Goal: Leave review/rating: Leave review/rating

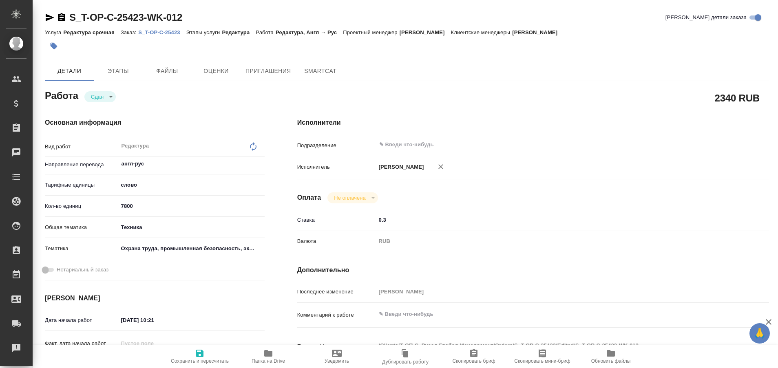
type textarea "x"
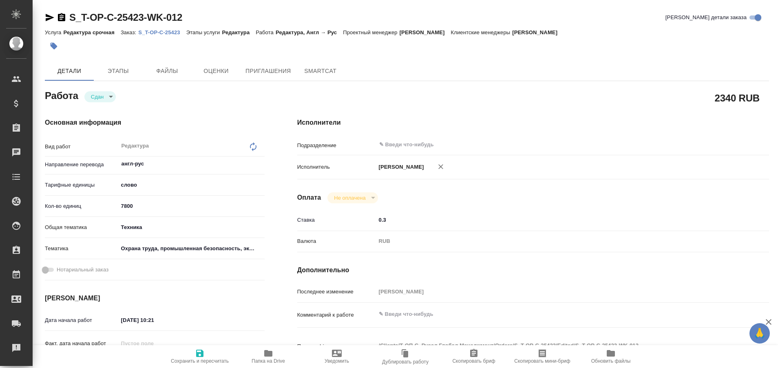
type textarea "x"
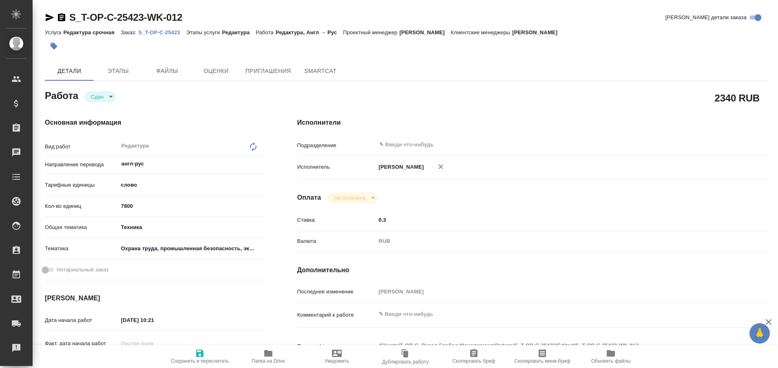
type textarea "x"
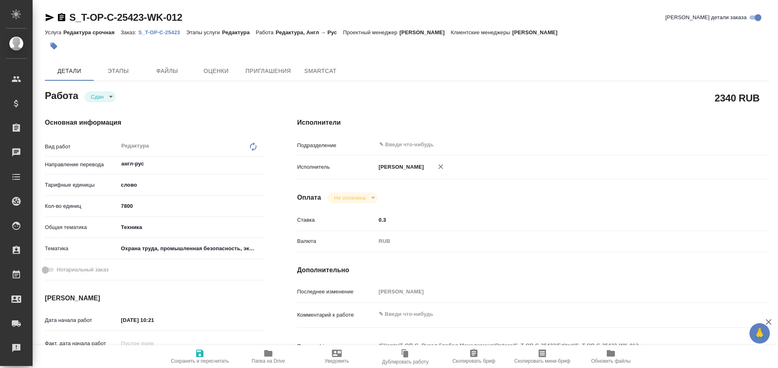
type textarea "x"
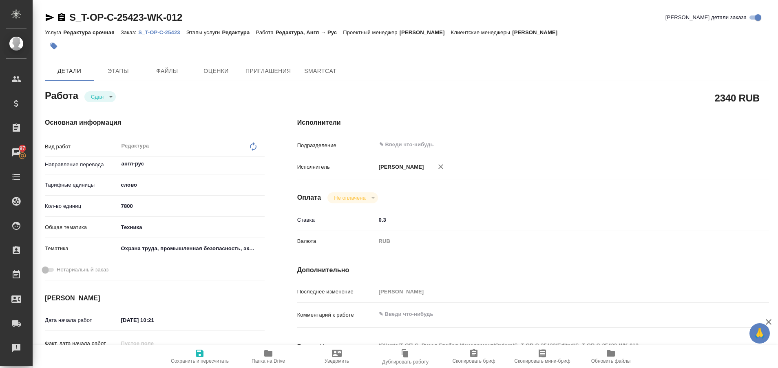
click at [172, 34] on p "S_T-OP-C-25423" at bounding box center [162, 32] width 48 height 6
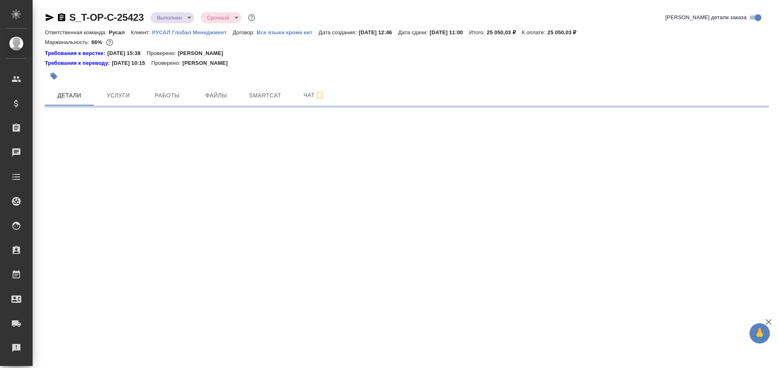
select select "RU"
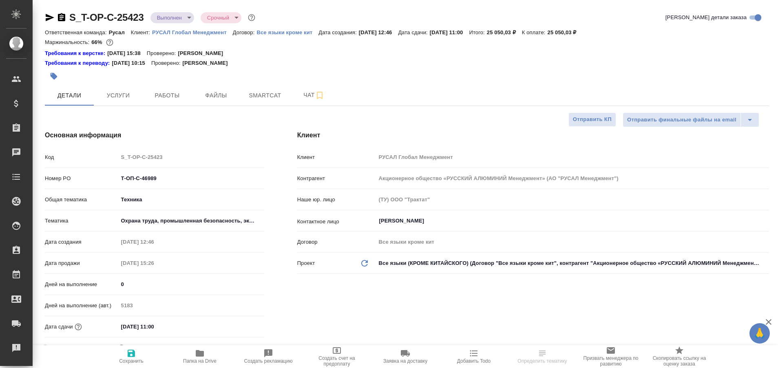
type textarea "x"
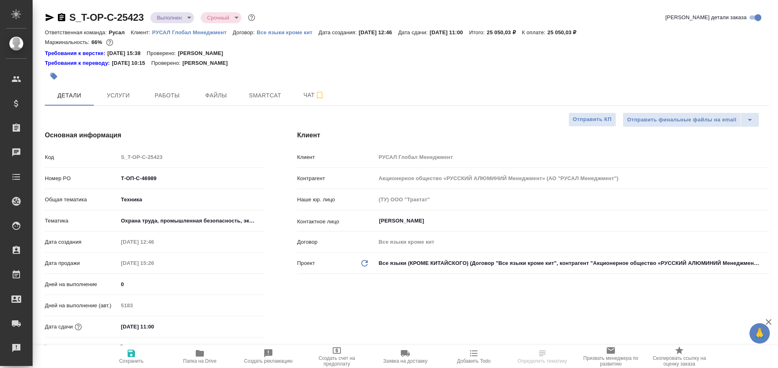
type textarea "x"
type input "[PERSON_NAME]"
click at [180, 92] on span "Работы" at bounding box center [167, 95] width 39 height 10
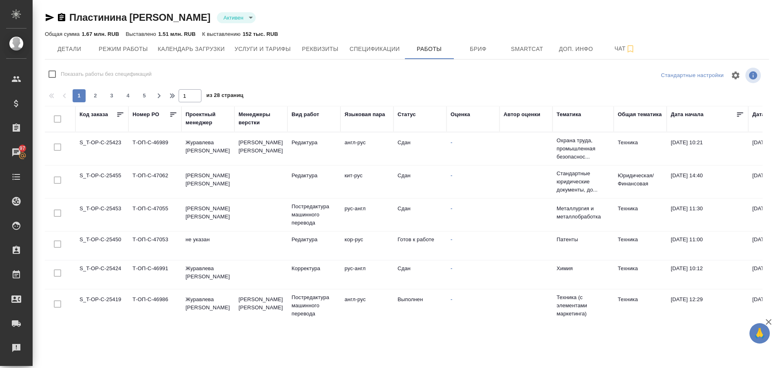
click at [107, 142] on td "S_T-OP-C-25423" at bounding box center [101, 149] width 53 height 29
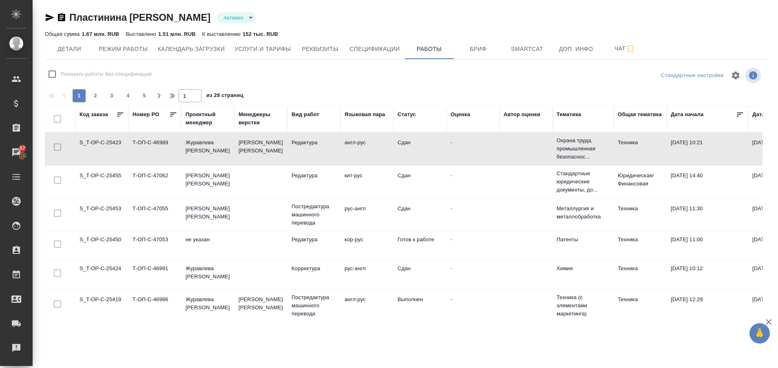
click at [107, 142] on td "S_T-OP-C-25423" at bounding box center [101, 149] width 53 height 29
click at [104, 237] on td "S_T-OP-C-25450" at bounding box center [101, 246] width 53 height 29
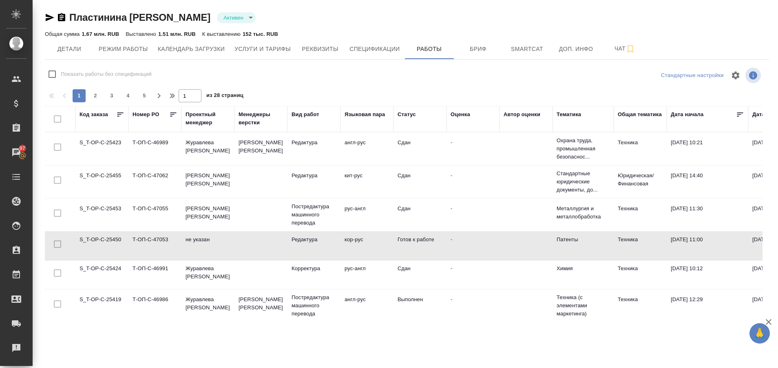
click at [104, 237] on td "S_T-OP-C-25450" at bounding box center [101, 246] width 53 height 29
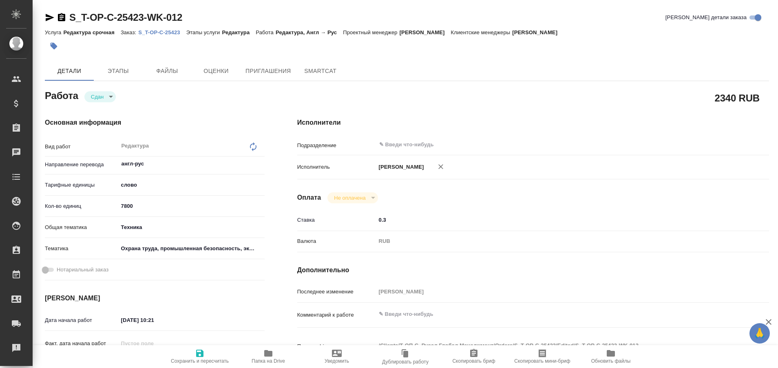
type textarea "x"
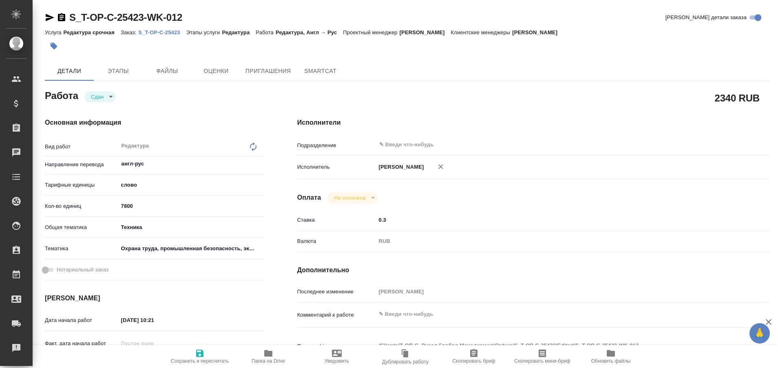
type textarea "x"
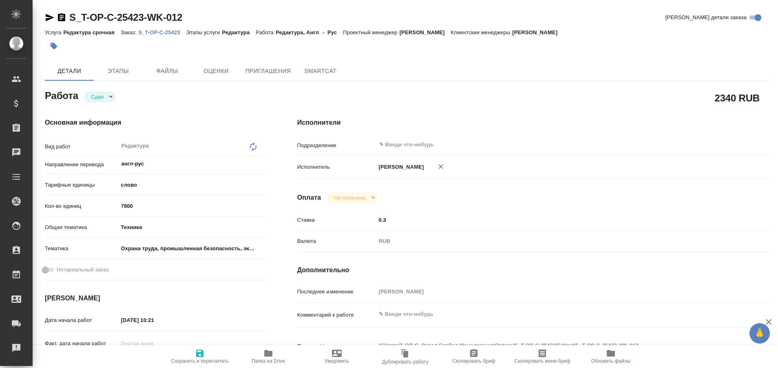
type textarea "x"
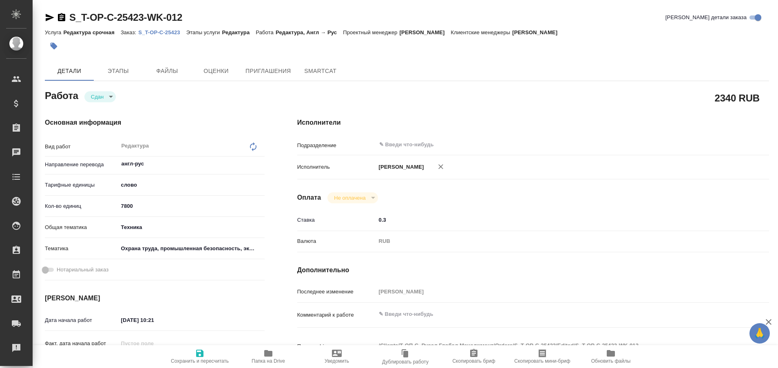
click at [175, 32] on p "S_T-OP-C-25423" at bounding box center [162, 32] width 48 height 6
type textarea "x"
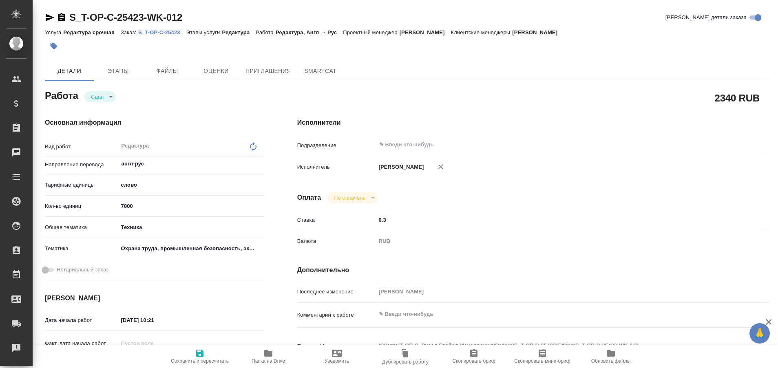
type textarea "x"
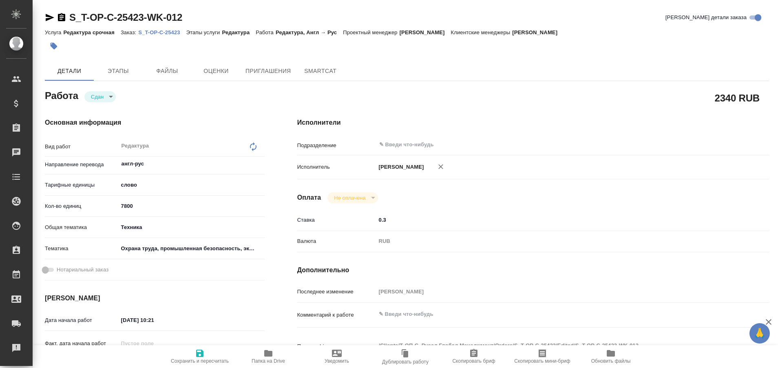
type textarea "x"
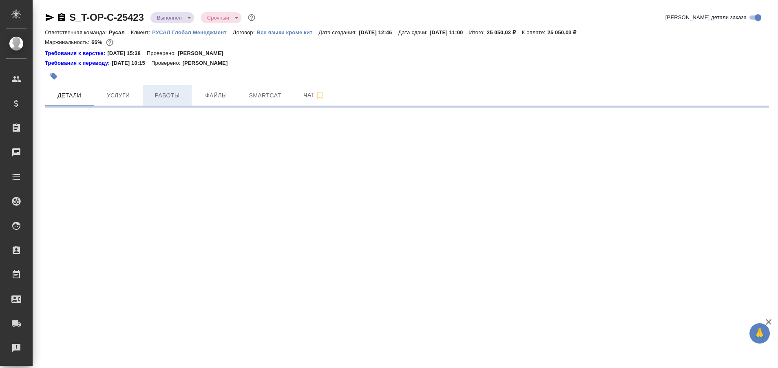
select select "RU"
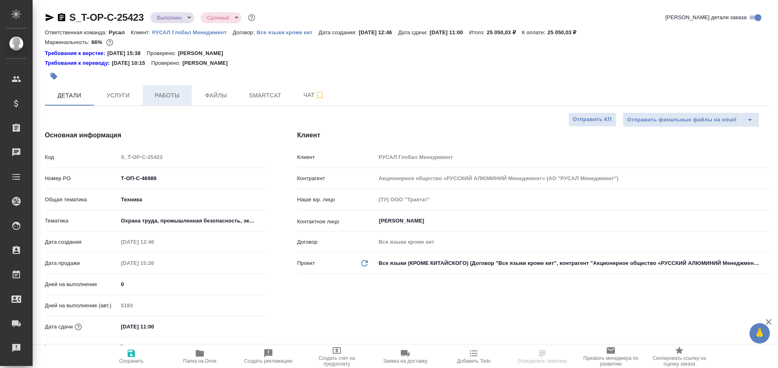
type textarea "x"
click at [174, 100] on span "Работы" at bounding box center [167, 95] width 39 height 10
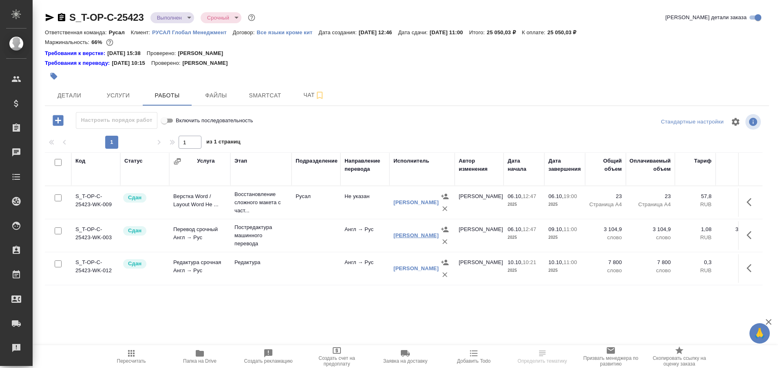
click at [399, 235] on link "МАНГУЛ [PERSON_NAME]" at bounding box center [415, 235] width 45 height 6
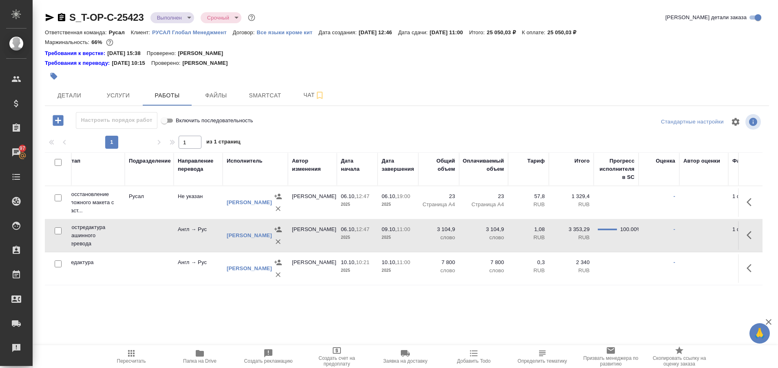
scroll to position [0, 206]
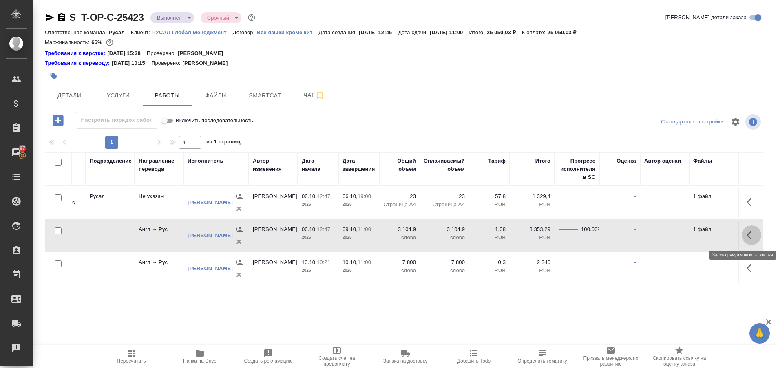
click at [754, 236] on icon "button" at bounding box center [751, 235] width 10 height 10
click at [693, 236] on icon "button" at bounding box center [691, 235] width 10 height 10
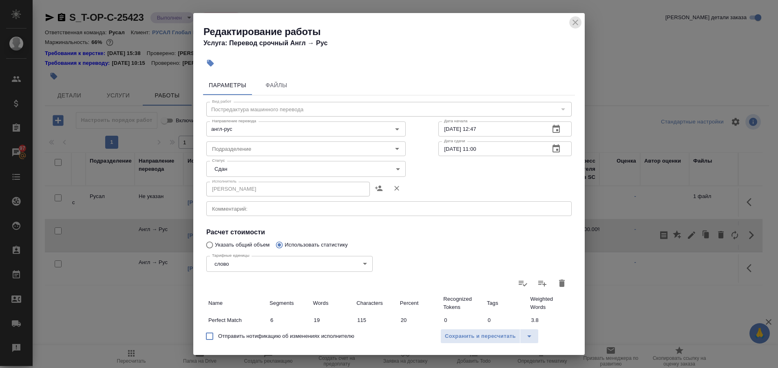
click at [574, 23] on icon "close" at bounding box center [575, 23] width 6 height 6
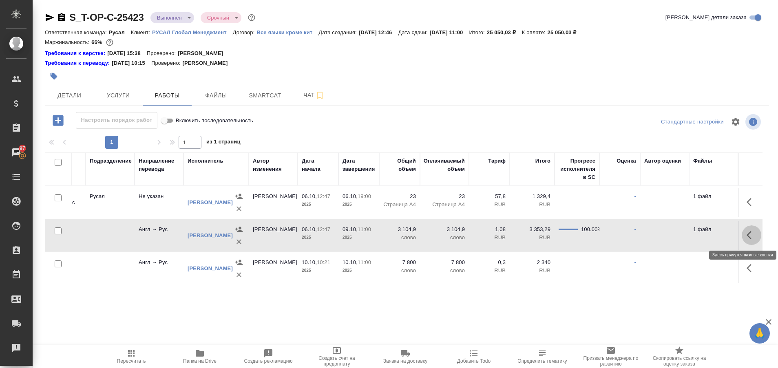
click at [759, 237] on button "button" at bounding box center [751, 235] width 20 height 20
click at [678, 234] on icon "button" at bounding box center [677, 234] width 8 height 8
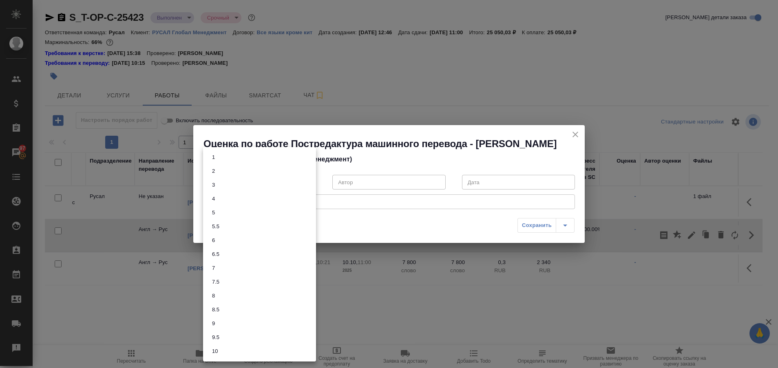
click at [308, 182] on body "🙏 .cls-1 fill:#fff; AWATERA Plastinina Anastasia Клиенты Спецификации Заказы 97…" at bounding box center [389, 184] width 778 height 368
click at [258, 284] on li "7.5" at bounding box center [259, 282] width 113 height 14
type input "7.5"
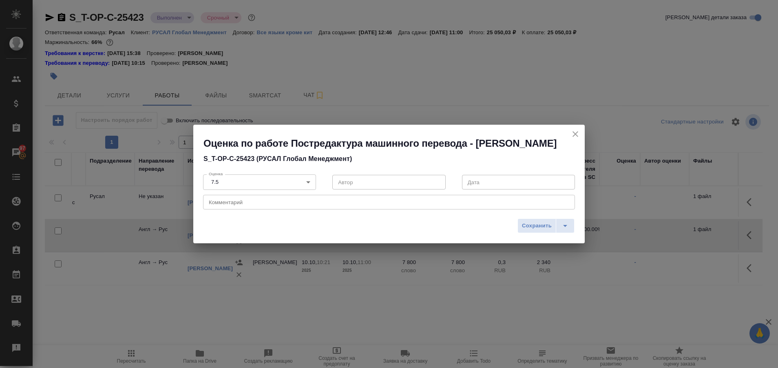
click at [247, 205] on div "x Комментарий" at bounding box center [389, 202] width 372 height 15
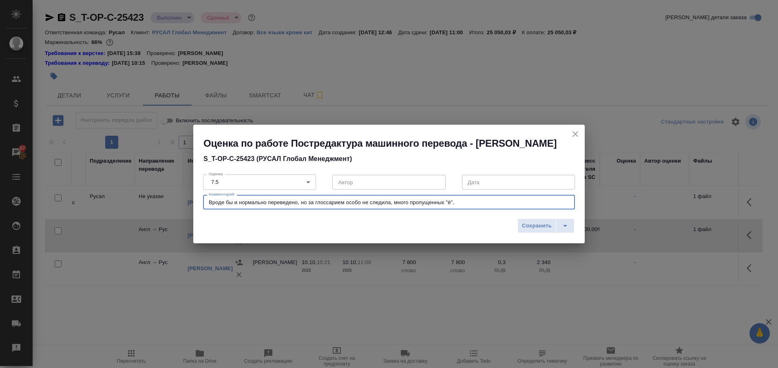
type textarea "Вроде бы и нормально переведено, но за глоссарием особо не следила, много пропу…"
click at [308, 180] on body "🙏 .cls-1 fill:#fff; AWATERA Plastinina Anastasia Клиенты Спецификации Заказы 97…" at bounding box center [389, 184] width 778 height 368
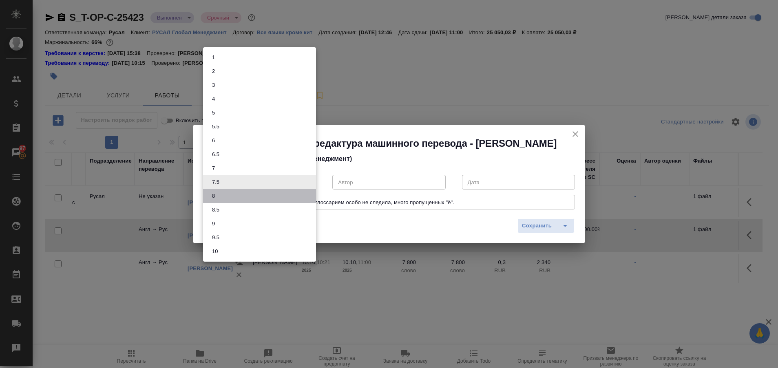
click at [272, 191] on li "8" at bounding box center [259, 196] width 113 height 14
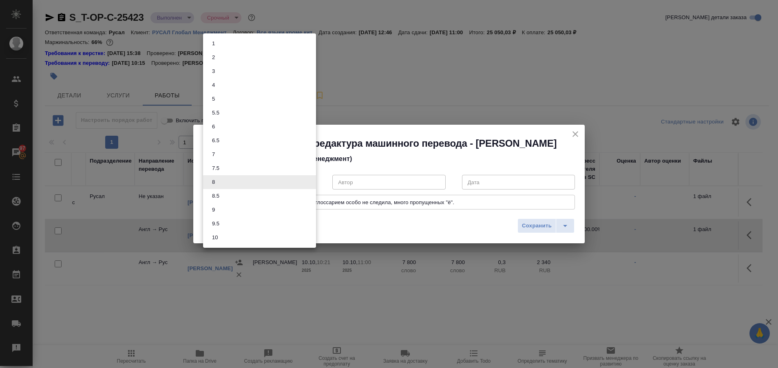
click at [309, 184] on body "🙏 .cls-1 fill:#fff; AWATERA Plastinina Anastasia Клиенты Спецификации Заказы 97…" at bounding box center [389, 184] width 778 height 368
click at [245, 167] on li "7.5" at bounding box center [259, 168] width 113 height 14
type input "7.5"
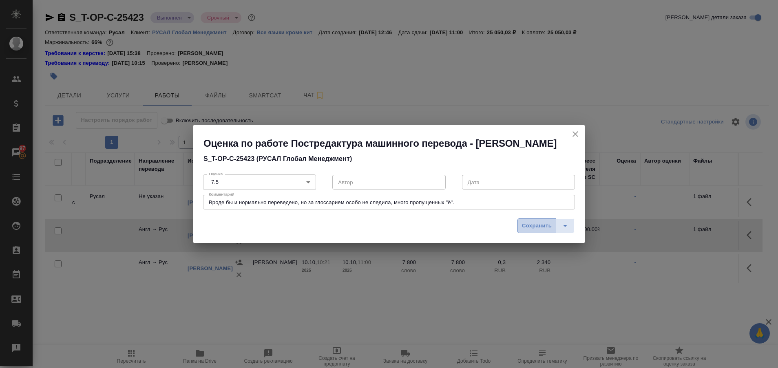
click at [527, 229] on span "Сохранить" at bounding box center [537, 225] width 30 height 9
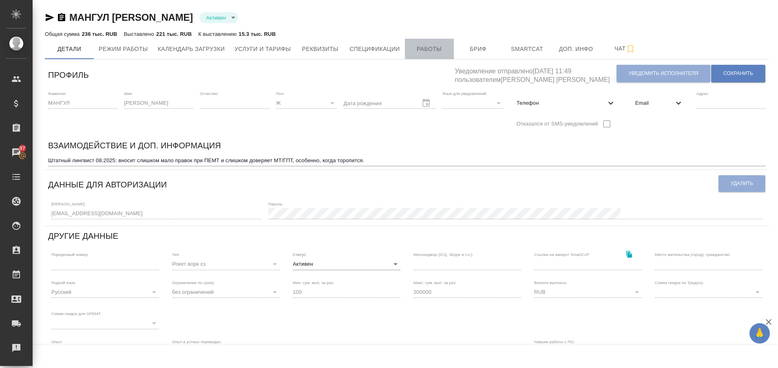
click at [434, 48] on span "Работы" at bounding box center [429, 49] width 39 height 10
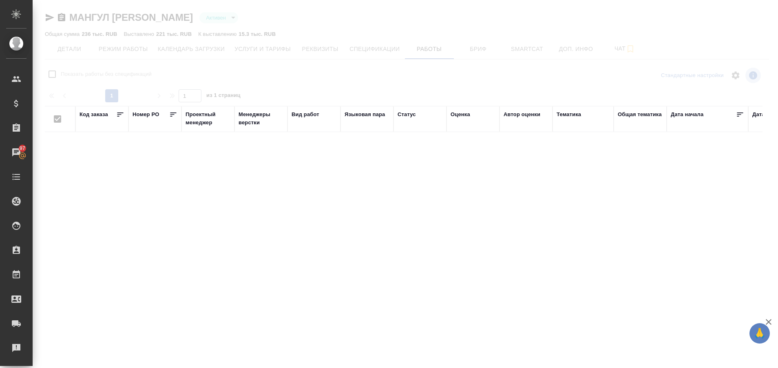
checkbox input "false"
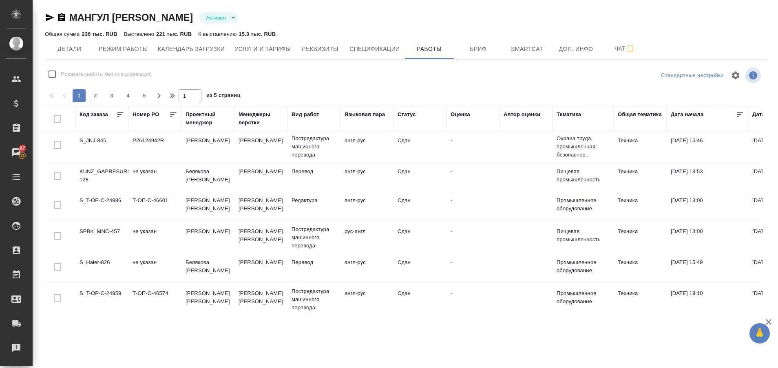
scroll to position [629, 0]
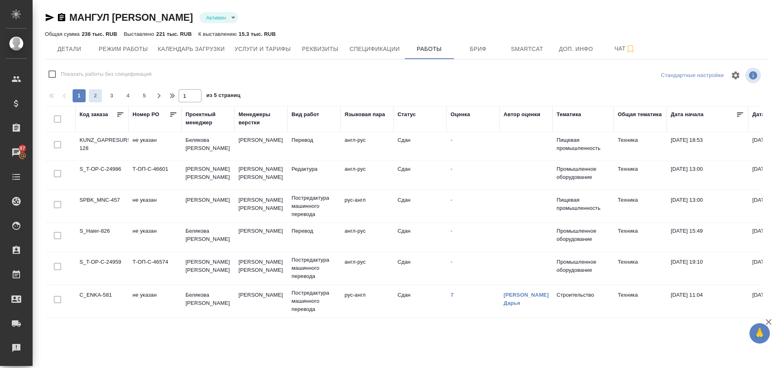
click at [96, 96] on span "2" at bounding box center [95, 96] width 13 height 8
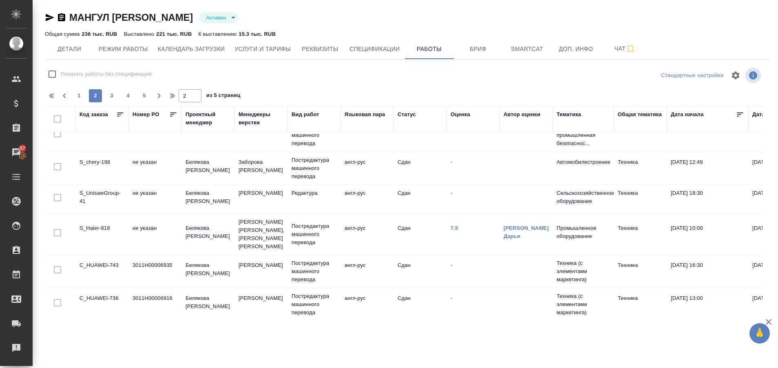
scroll to position [0, 0]
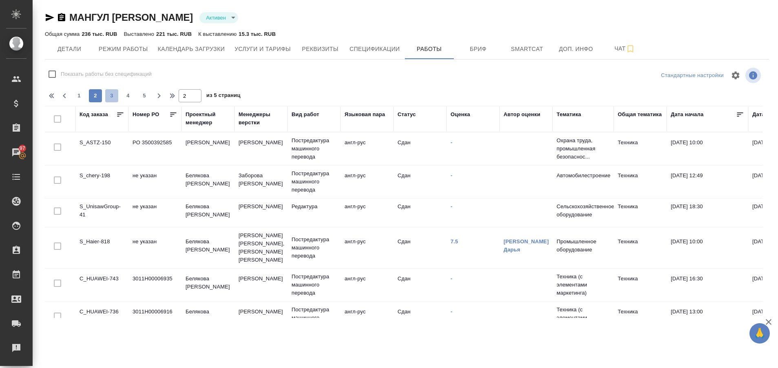
click at [112, 94] on span "3" at bounding box center [111, 96] width 13 height 8
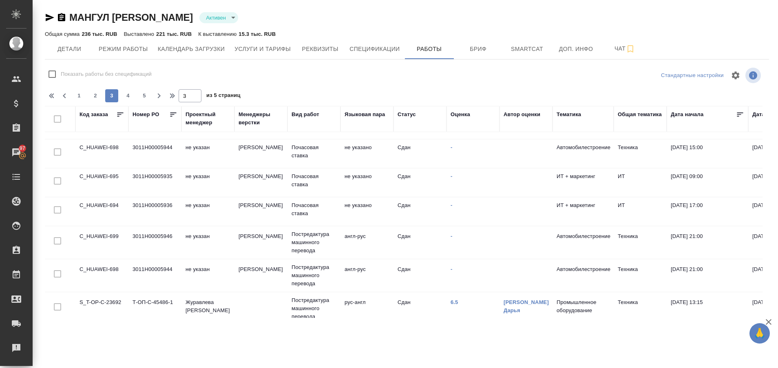
scroll to position [596, 0]
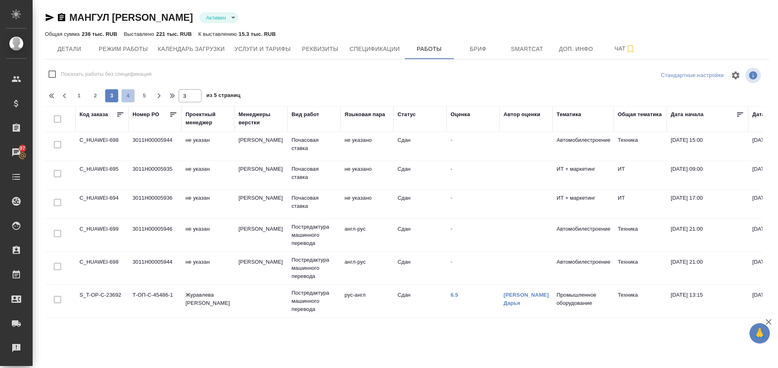
click at [129, 96] on span "4" at bounding box center [127, 96] width 13 height 8
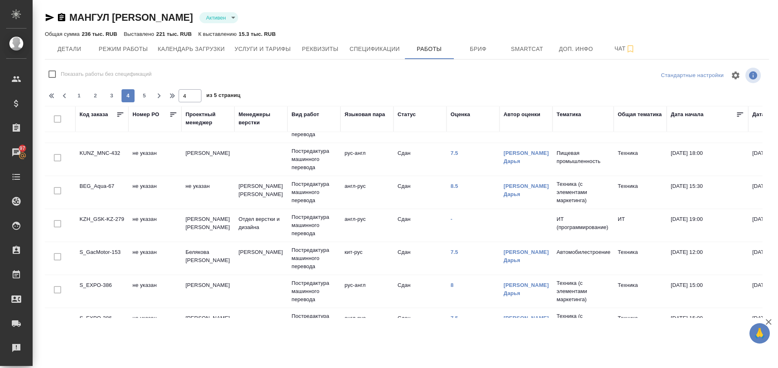
scroll to position [0, 0]
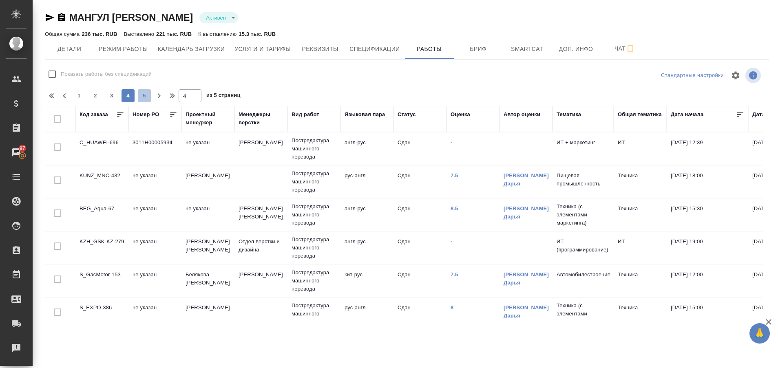
click at [145, 92] on span "5" at bounding box center [144, 96] width 13 height 8
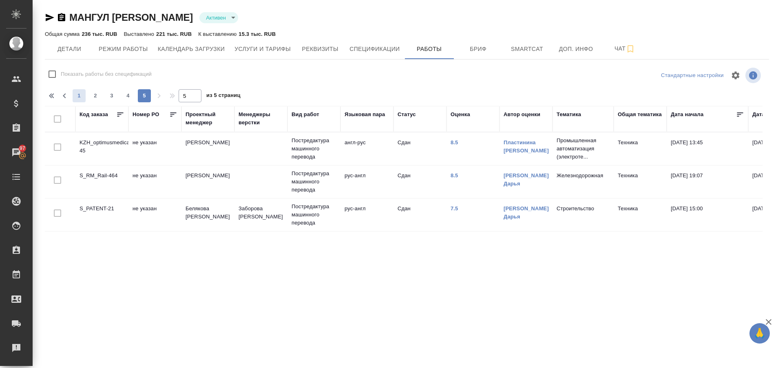
click at [76, 97] on span "1" at bounding box center [79, 96] width 13 height 8
type input "1"
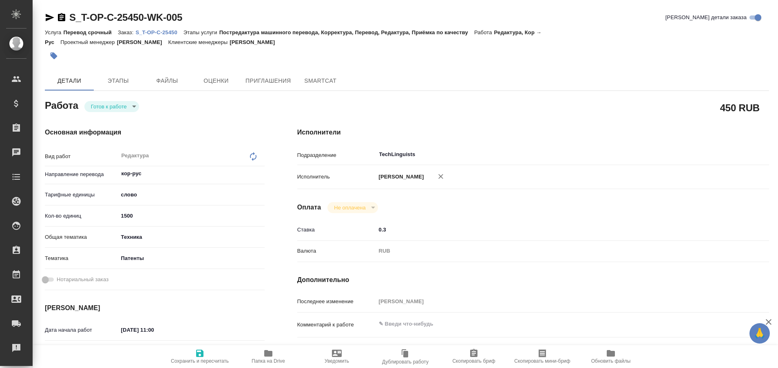
type textarea "x"
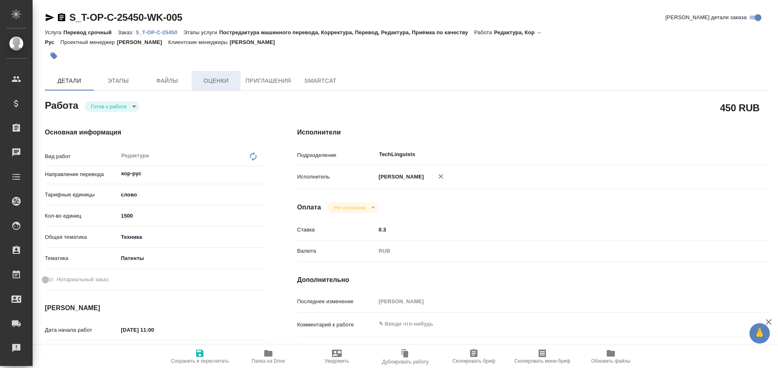
type textarea "x"
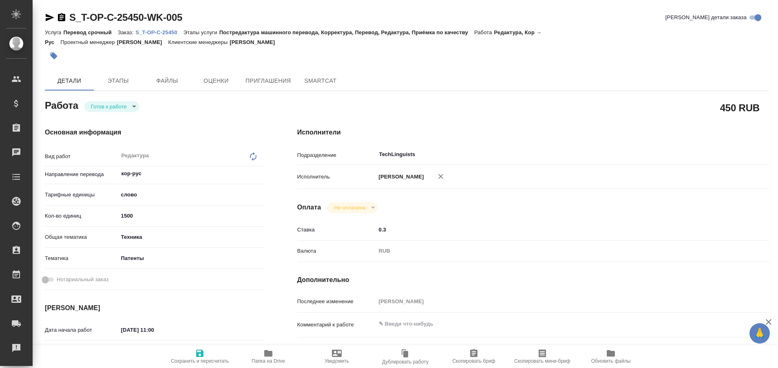
type textarea "x"
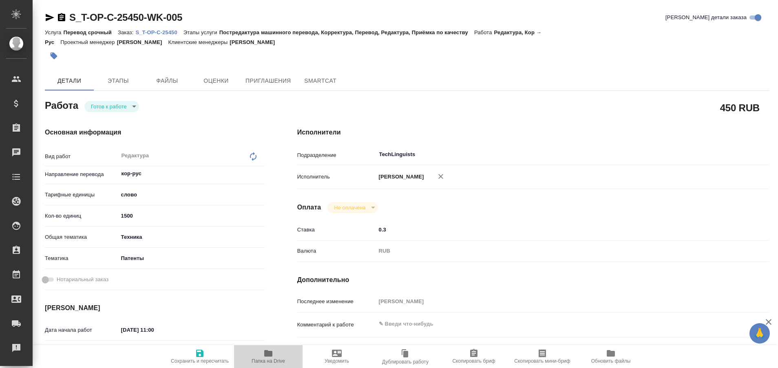
click at [267, 353] on icon "button" at bounding box center [268, 353] width 8 height 7
type textarea "x"
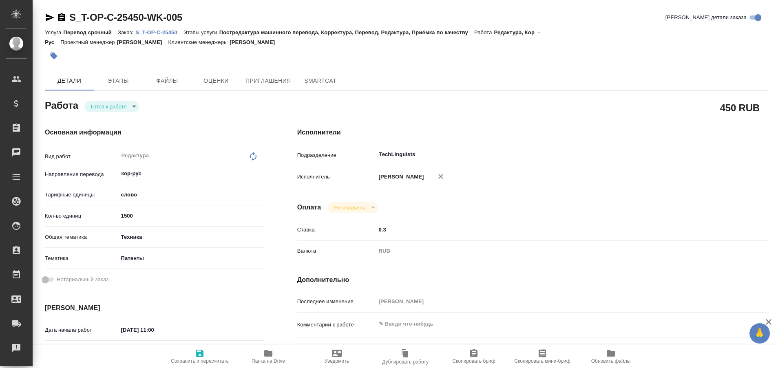
type textarea "x"
